Goal: Submit feedback/report problem

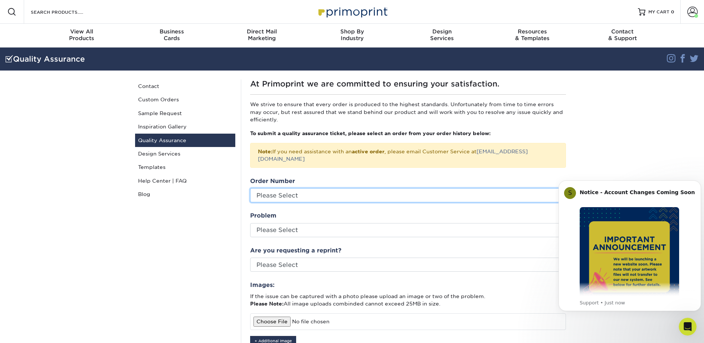
click at [301, 188] on select "Please Select 2587-13487-62298 2572-54574-62298" at bounding box center [408, 195] width 316 height 14
select select "764034"
click at [250, 188] on select "Please Select 2587-13487-62298 2572-54574-62298" at bounding box center [408, 195] width 316 height 14
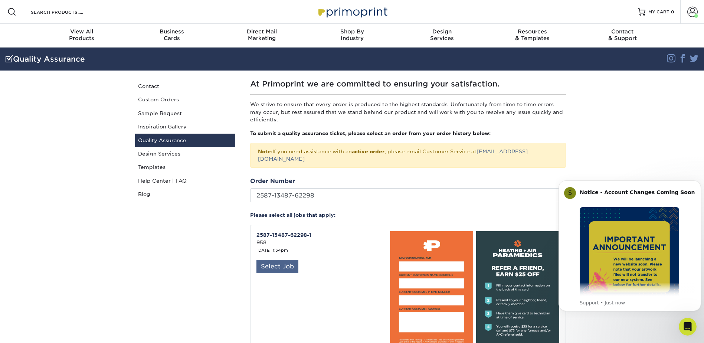
click at [281, 261] on div "Select Job" at bounding box center [277, 266] width 42 height 13
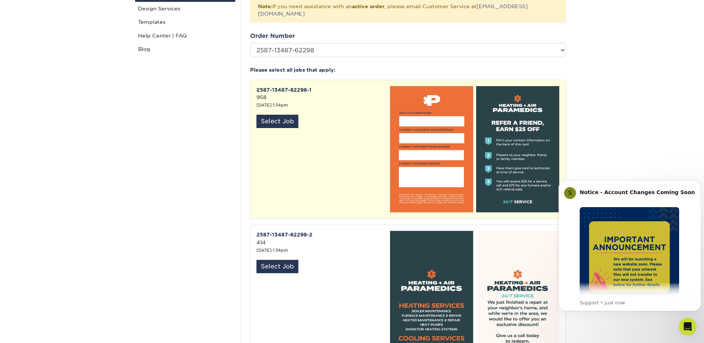
scroll to position [148, 0]
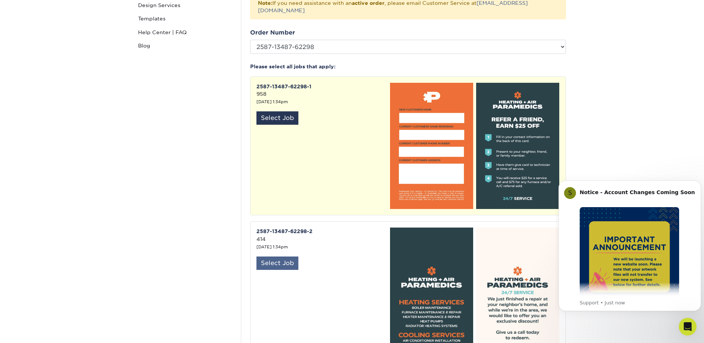
click at [282, 257] on div "Select Job" at bounding box center [277, 262] width 42 height 13
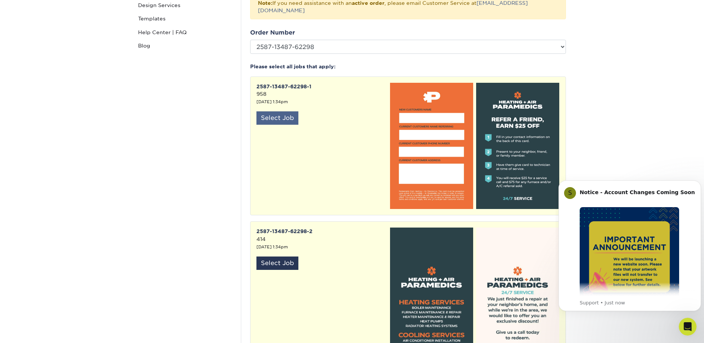
click at [280, 111] on div "Select Job" at bounding box center [277, 117] width 42 height 13
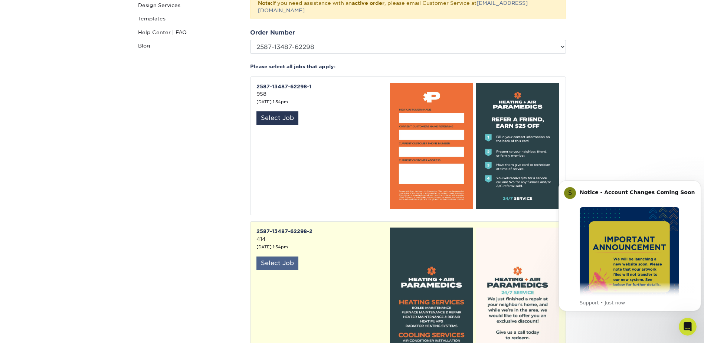
click at [284, 256] on div "Select Job" at bounding box center [277, 262] width 42 height 13
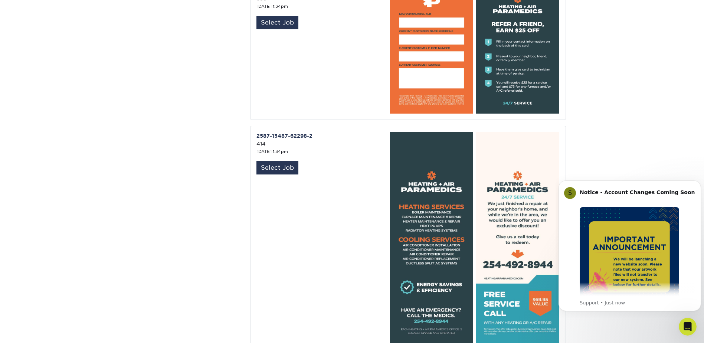
scroll to position [260, 0]
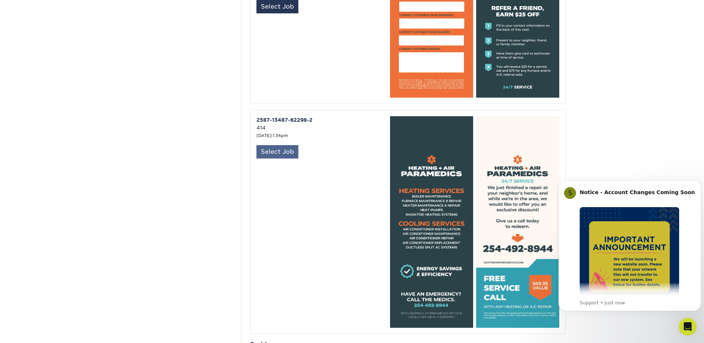
click at [288, 145] on div "Select Job" at bounding box center [277, 151] width 42 height 13
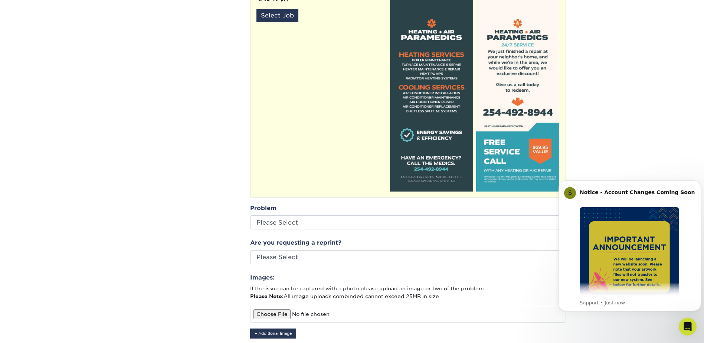
scroll to position [408, 0]
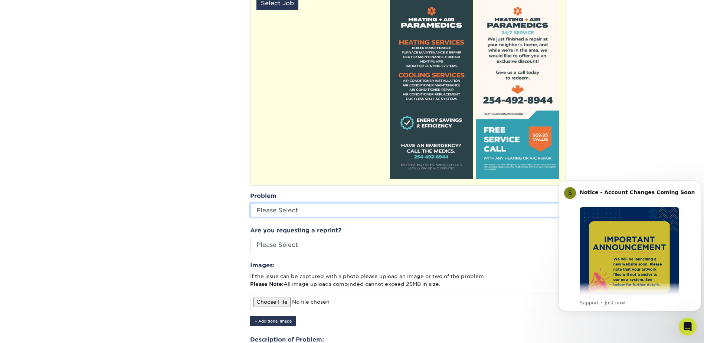
click at [289, 203] on select "Please Select Coating Missing Images Bindery Color Cutting Missing Hardware Shi…" at bounding box center [408, 210] width 316 height 14
select select "Other: Please Describe"
click at [250, 203] on select "Please Select Coating Missing Images Bindery Color Cutting Missing Hardware Shi…" at bounding box center [408, 210] width 316 height 14
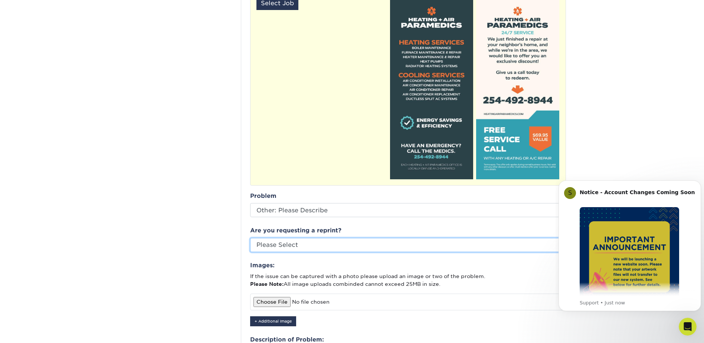
click at [288, 238] on select "Please Select Yes No Other" at bounding box center [408, 245] width 316 height 14
select select "other"
click at [250, 238] on select "Please Select Yes No Other" at bounding box center [408, 245] width 316 height 14
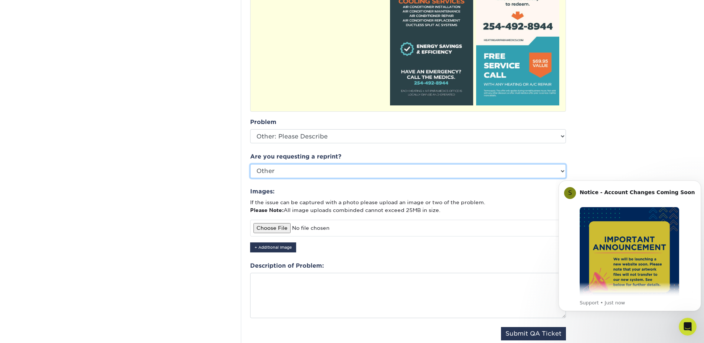
scroll to position [482, 0]
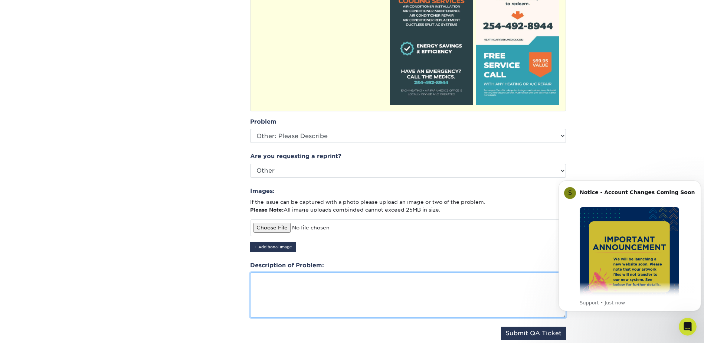
click at [305, 284] on textarea at bounding box center [408, 294] width 316 height 45
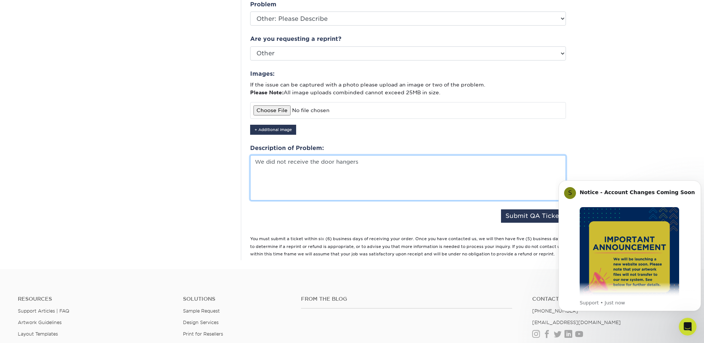
scroll to position [631, 0]
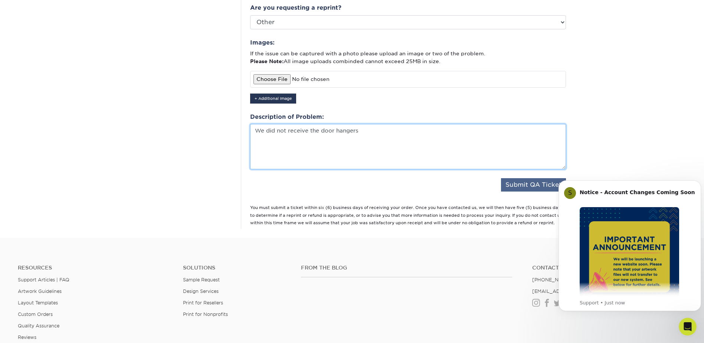
type textarea "We did not receive the door hangers"
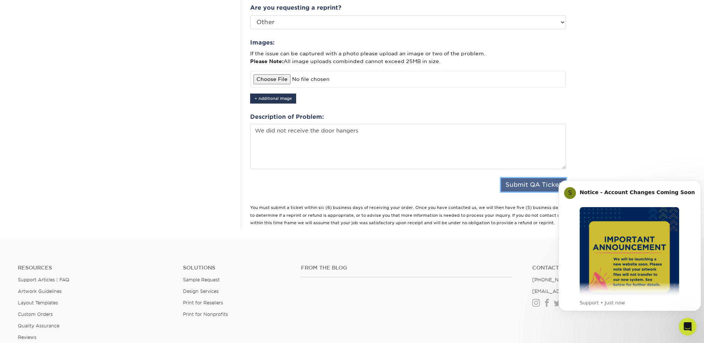
click at [535, 180] on button "Submit QA Ticket" at bounding box center [533, 184] width 65 height 13
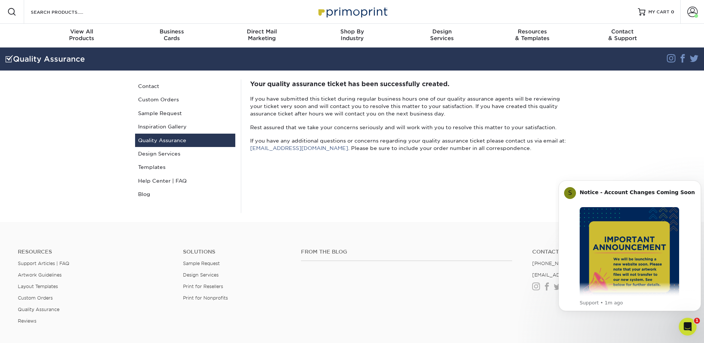
click at [554, 223] on footer "Resources Support Articles | FAQ Artwork Guidelines Layout Templates Custom Ord…" at bounding box center [352, 330] width 704 height 217
click at [699, 183] on icon "Dismiss notification" at bounding box center [699, 182] width 4 height 4
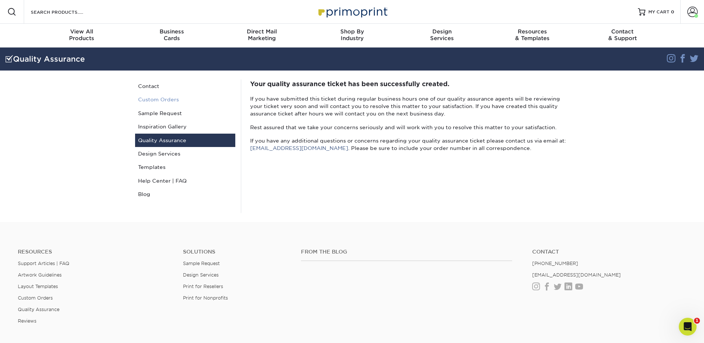
click at [163, 99] on link "Custom Orders" at bounding box center [185, 99] width 100 height 13
